Goal: Information Seeking & Learning: Learn about a topic

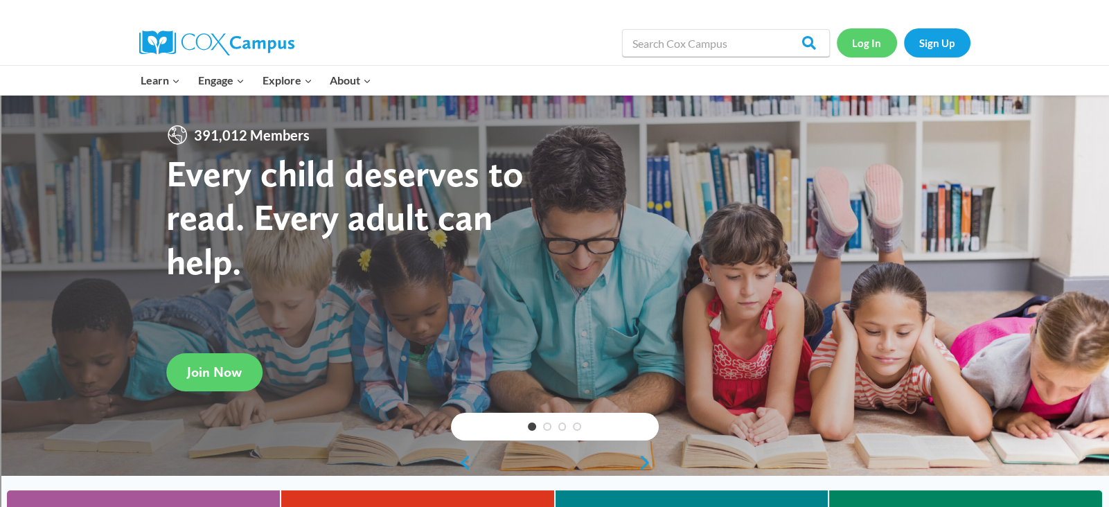
click at [867, 42] on link "Log In" at bounding box center [867, 42] width 60 height 28
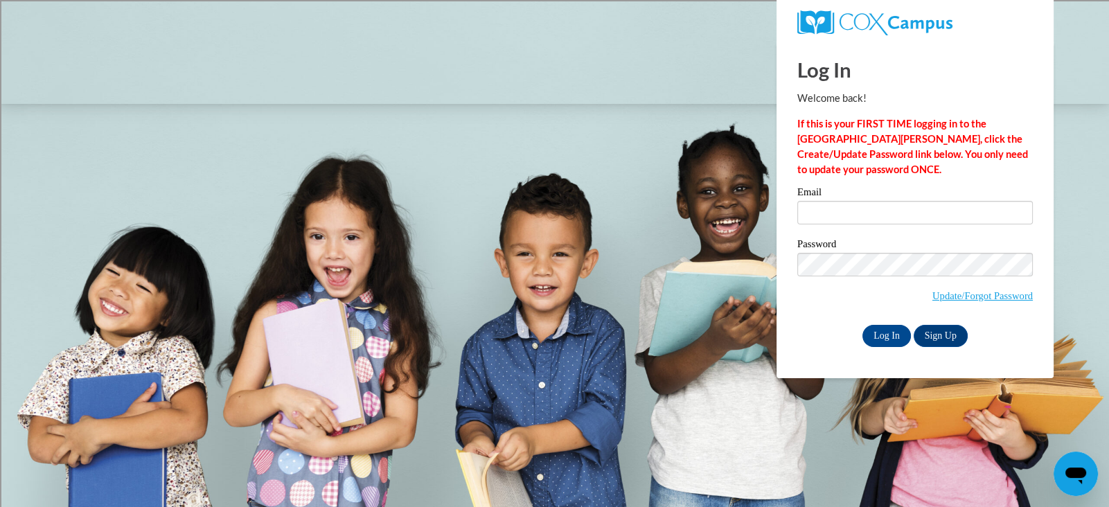
type input "elafond@marinette.k12.wi.us"
click at [883, 333] on input "Log In" at bounding box center [886, 336] width 48 height 22
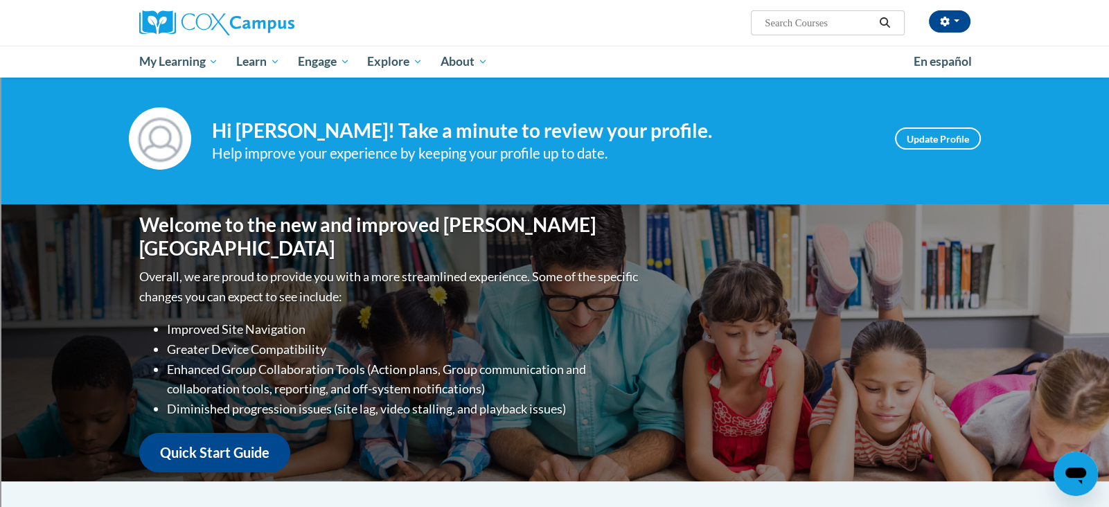
scroll to position [7, 0]
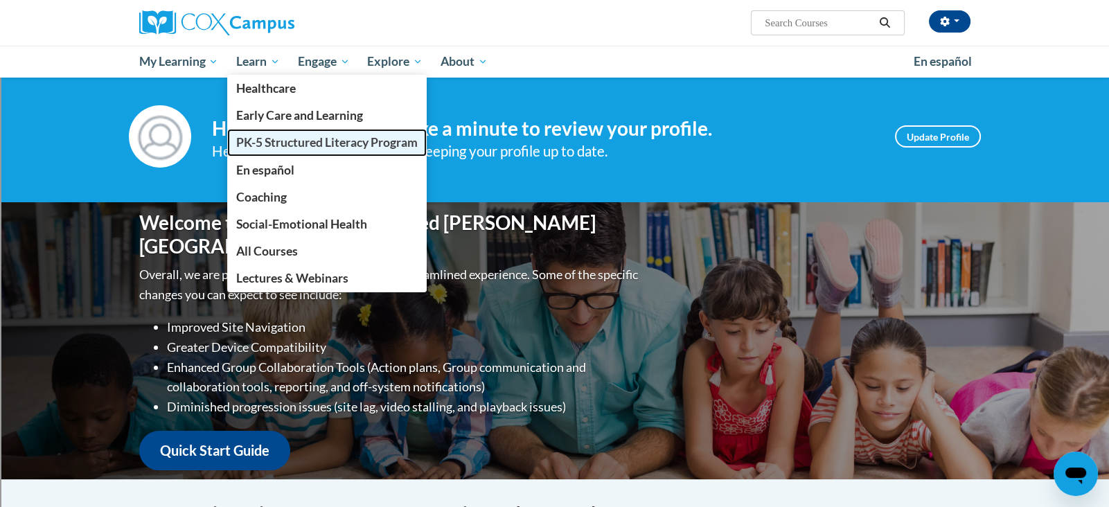
click at [262, 142] on span "PK-5 Structured Literacy Program" at bounding box center [326, 142] width 181 height 15
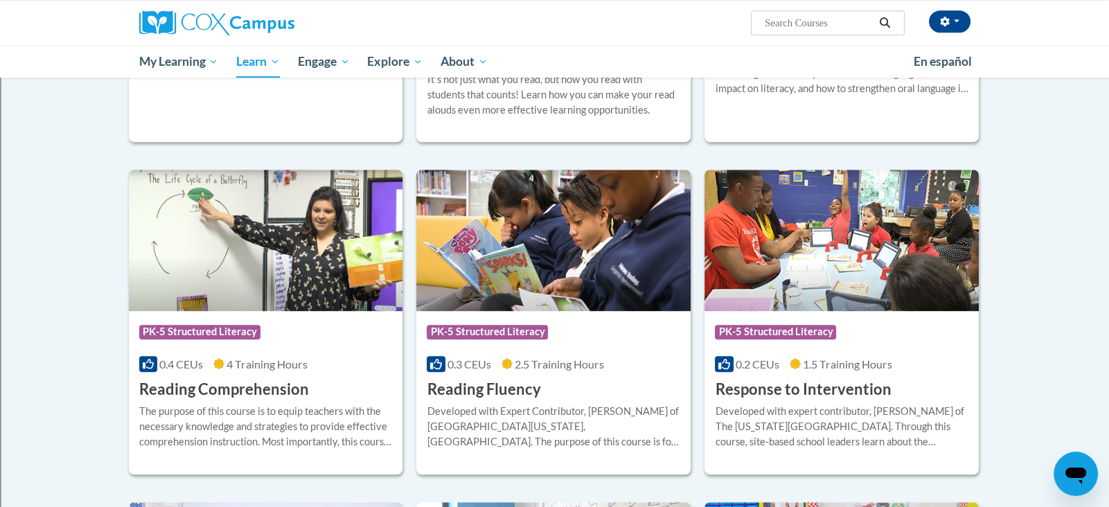
scroll to position [1109, 0]
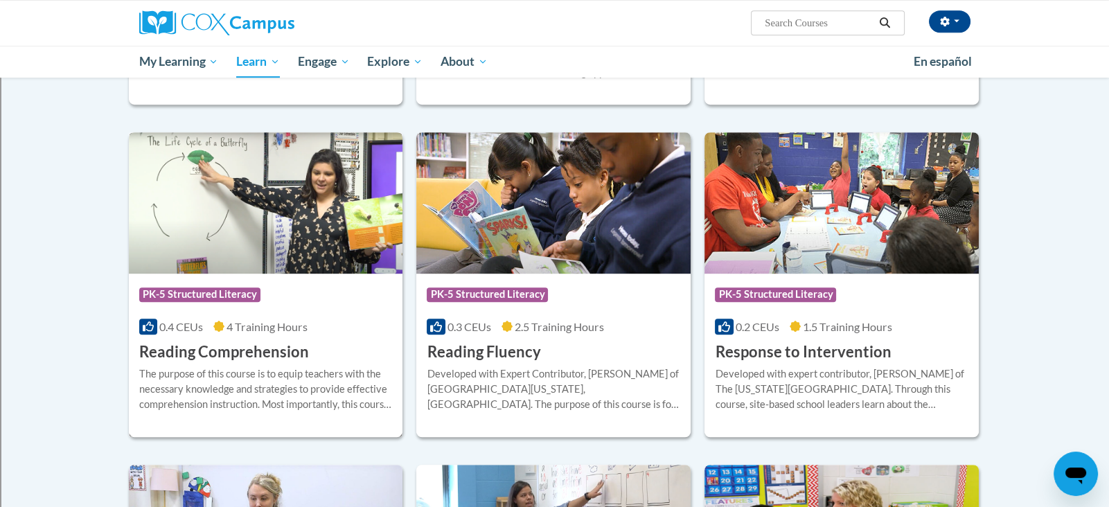
click at [253, 238] on img at bounding box center [266, 202] width 274 height 141
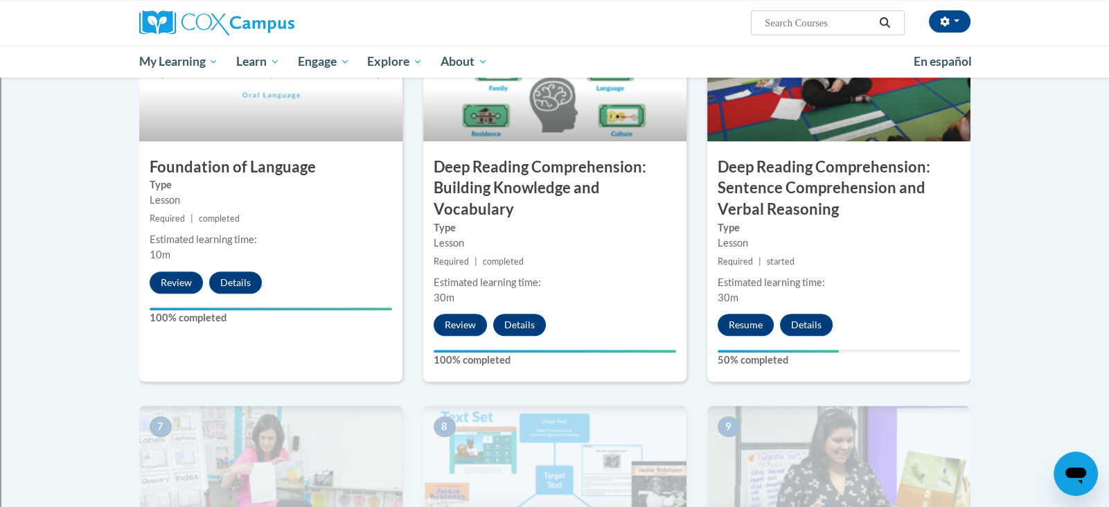
scroll to position [807, 0]
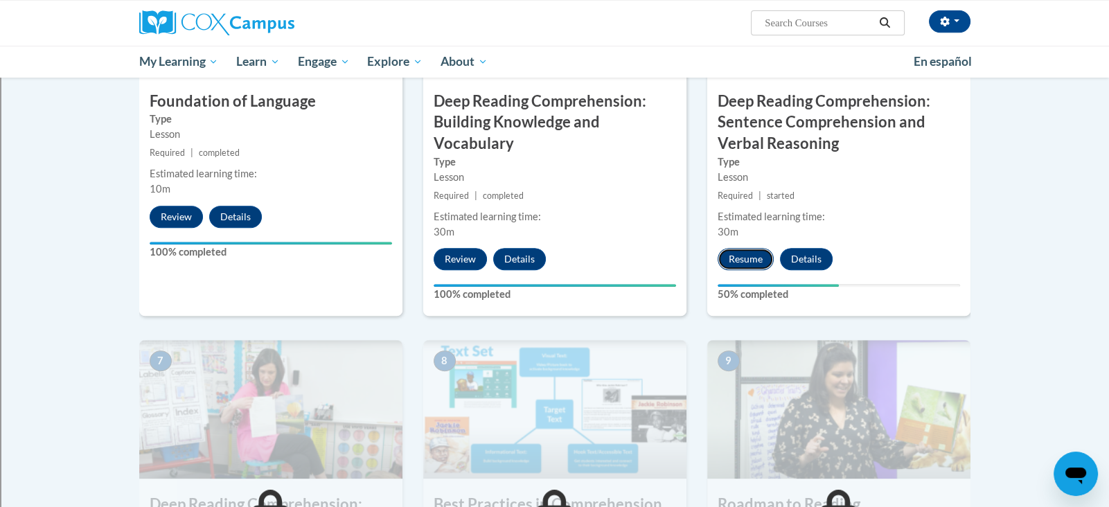
click at [749, 250] on button "Resume" at bounding box center [746, 259] width 56 height 22
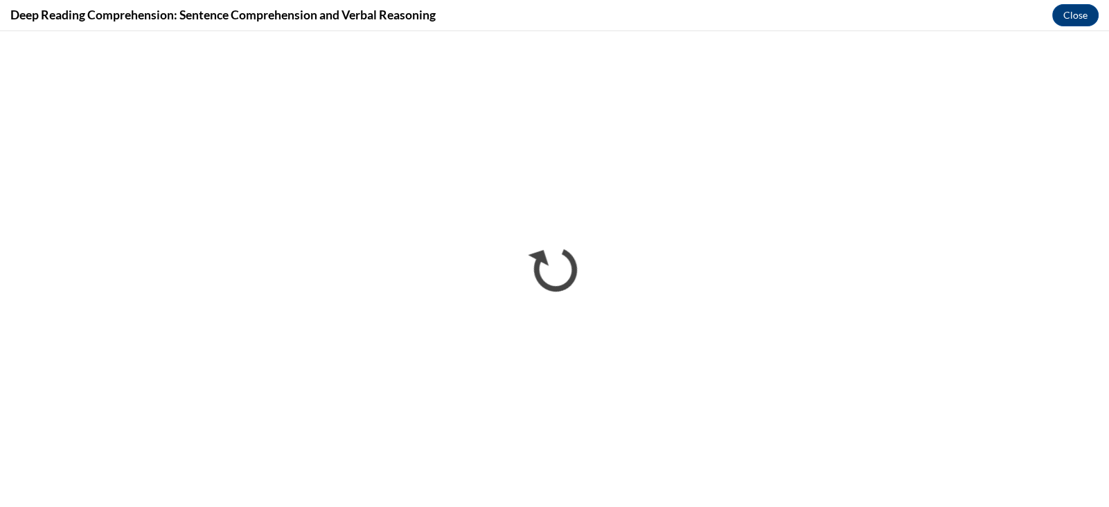
scroll to position [0, 0]
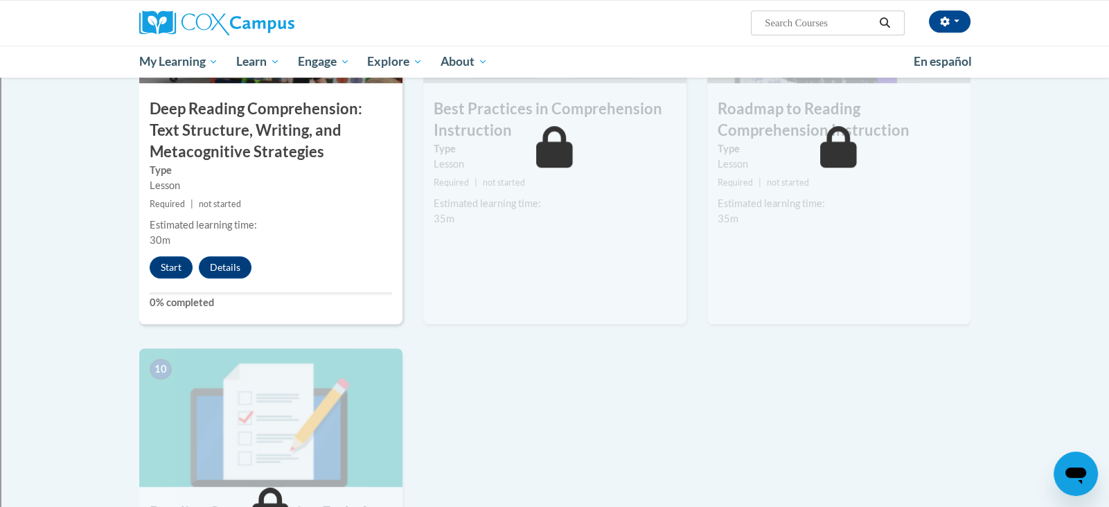
scroll to position [977, 0]
